Goal: Task Accomplishment & Management: Manage account settings

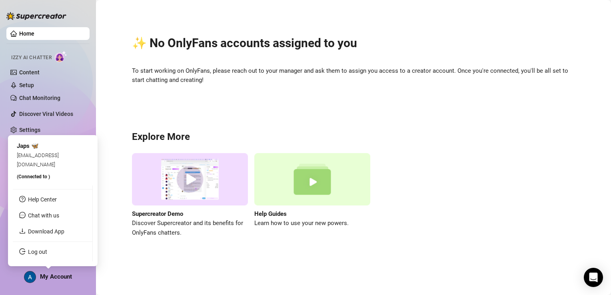
click at [70, 276] on span "My Account" at bounding box center [56, 276] width 32 height 7
click at [47, 254] on link "Log out" at bounding box center [37, 252] width 19 height 6
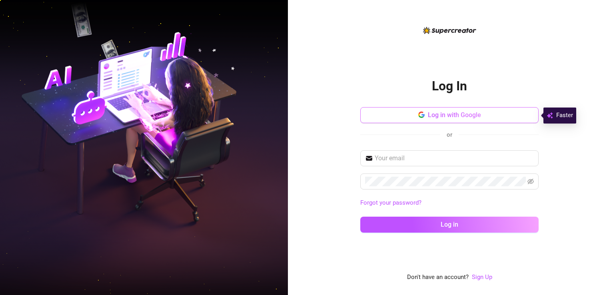
click at [451, 113] on span "Log in with Google" at bounding box center [454, 115] width 53 height 8
